Goal: Navigation & Orientation: Understand site structure

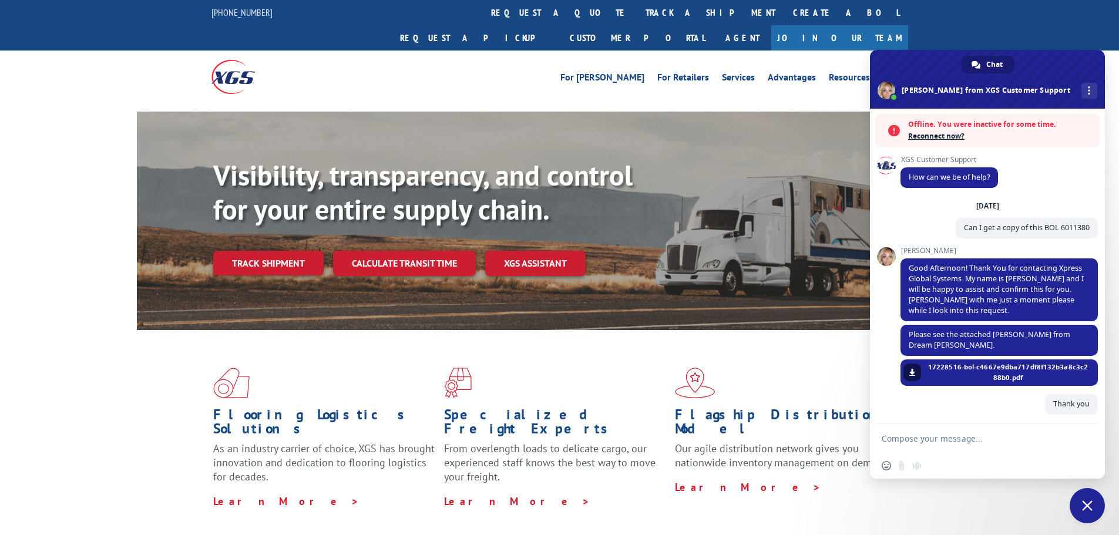
scroll to position [165, 0]
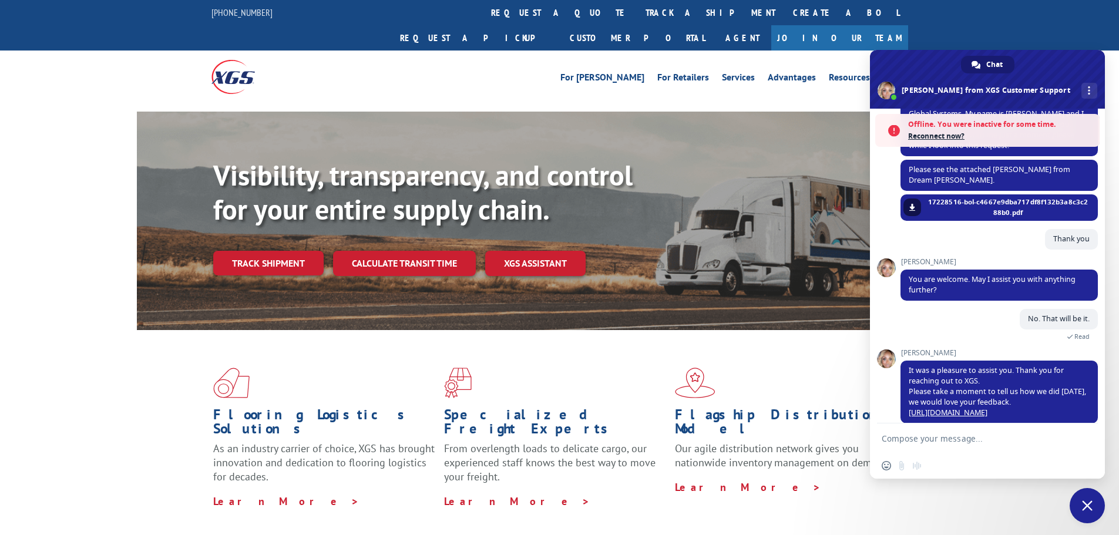
click at [1090, 502] on span "Close chat" at bounding box center [1087, 505] width 11 height 11
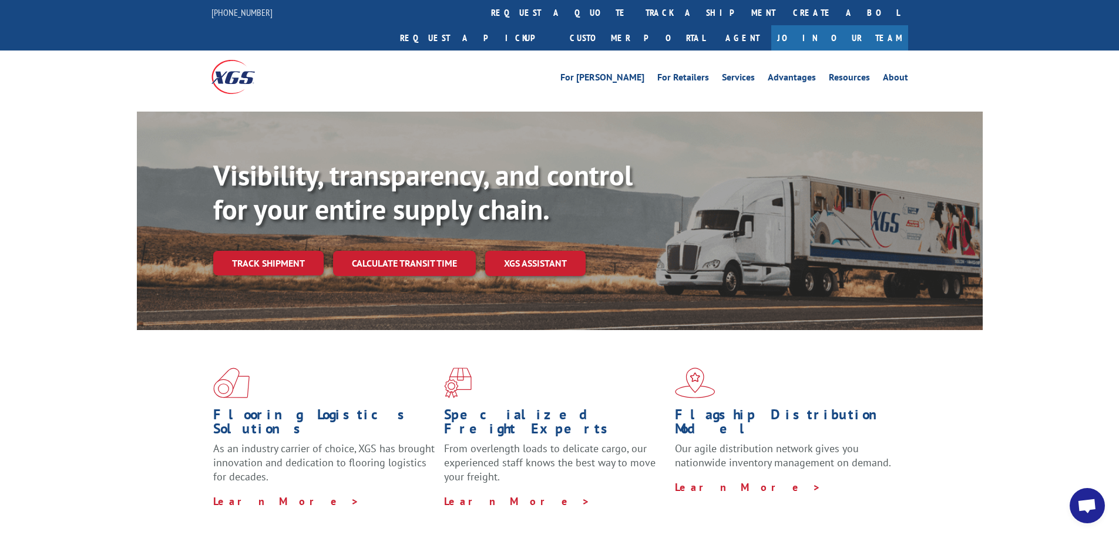
click at [1087, 510] on span "Open chat" at bounding box center [1086, 507] width 19 height 16
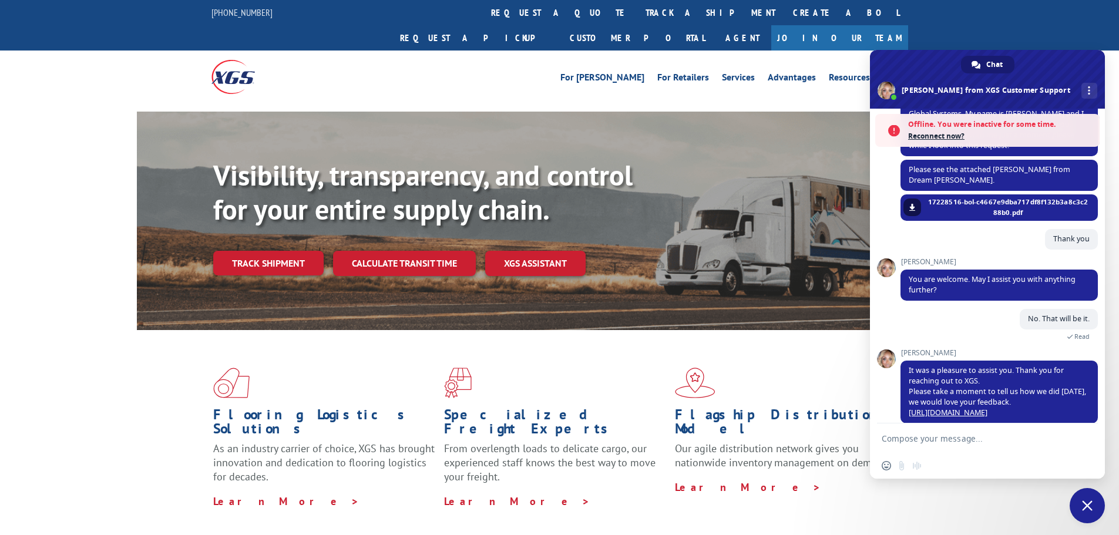
scroll to position [203, 0]
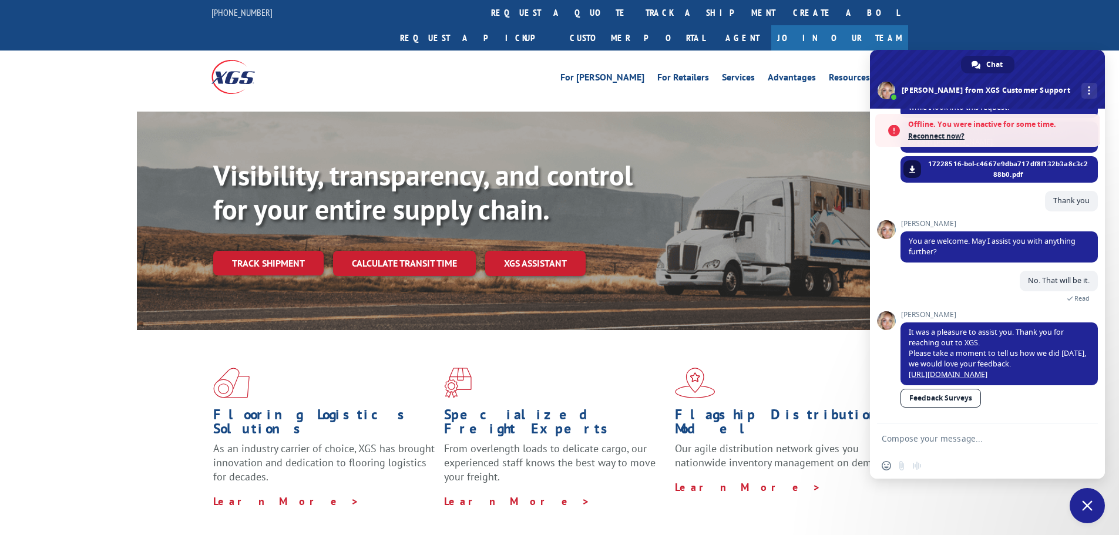
click at [1085, 510] on span "Close chat" at bounding box center [1087, 505] width 11 height 11
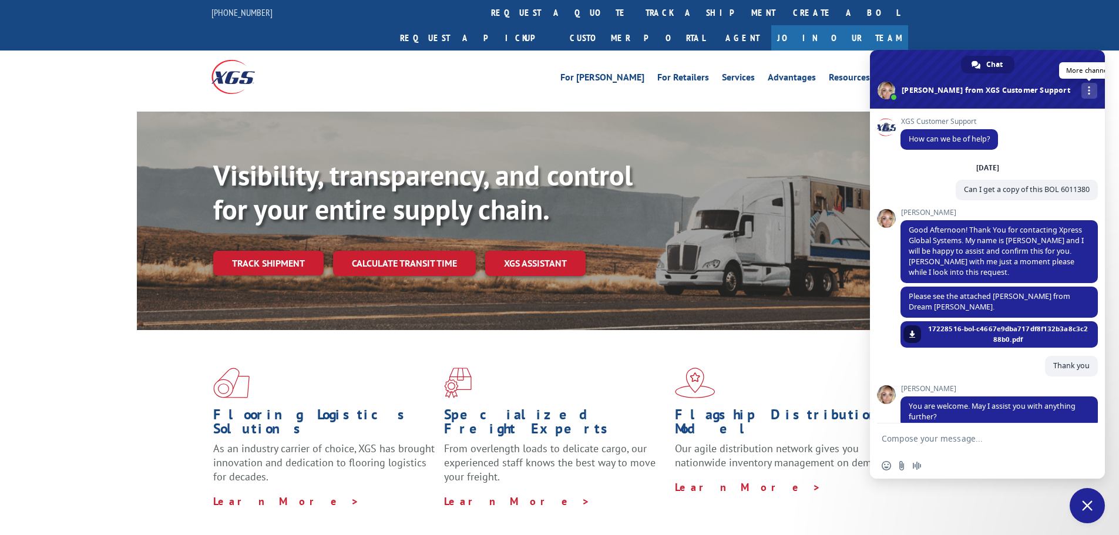
click at [1081, 89] on div "More channels" at bounding box center [1089, 91] width 16 height 16
